Goal: Information Seeking & Learning: Learn about a topic

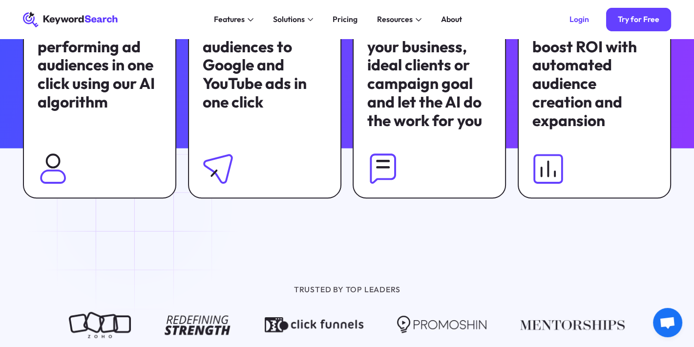
scroll to position [684, 0]
